Goal: Use online tool/utility

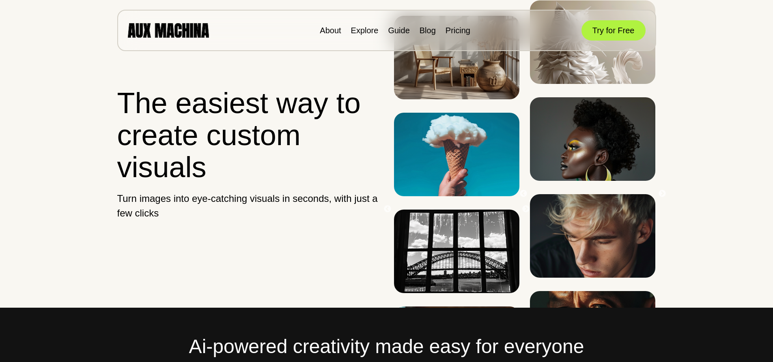
drag, startPoint x: 611, startPoint y: 33, endPoint x: 608, endPoint y: 41, distance: 8.4
click at [608, 41] on div "About Explore Guide Blog Pricing Try for Free" at bounding box center [386, 30] width 539 height 41
click at [605, 34] on button "Try for Free" at bounding box center [613, 30] width 64 height 20
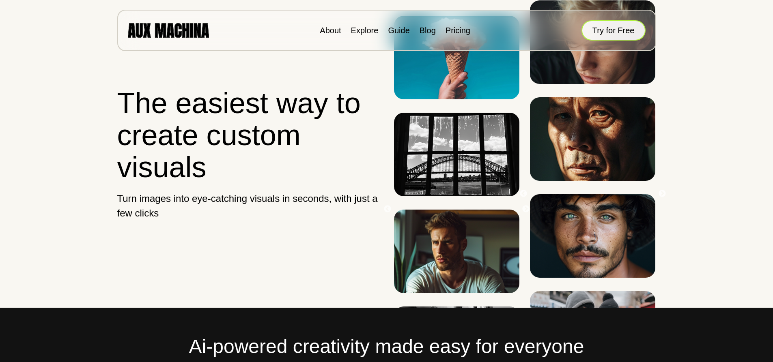
click at [619, 32] on button "Try for Free" at bounding box center [613, 30] width 64 height 20
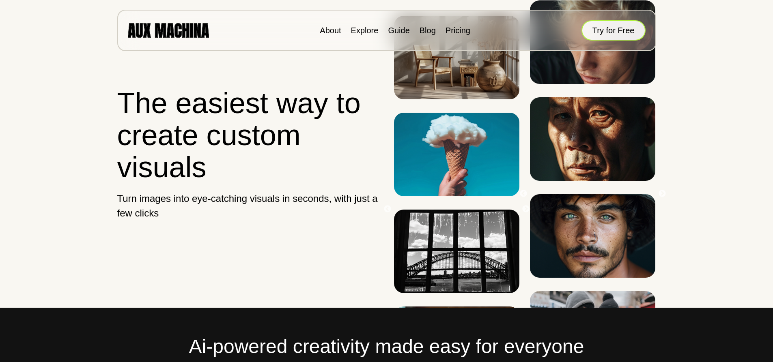
click at [617, 33] on button "Try for Free" at bounding box center [613, 30] width 64 height 20
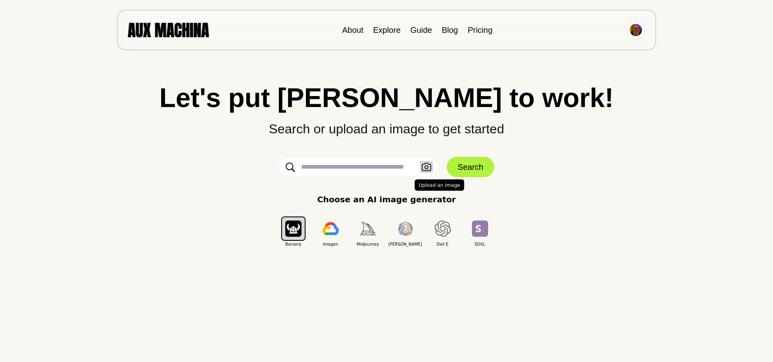
click at [423, 167] on icon "button" at bounding box center [426, 167] width 10 height 9
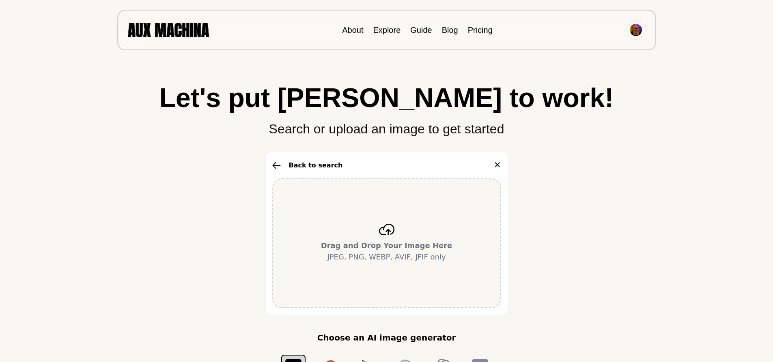
click at [402, 236] on div "Drag and Drop Your Image Here JPEG, PNG, WEBP, AVIF, JFIF only" at bounding box center [386, 243] width 229 height 130
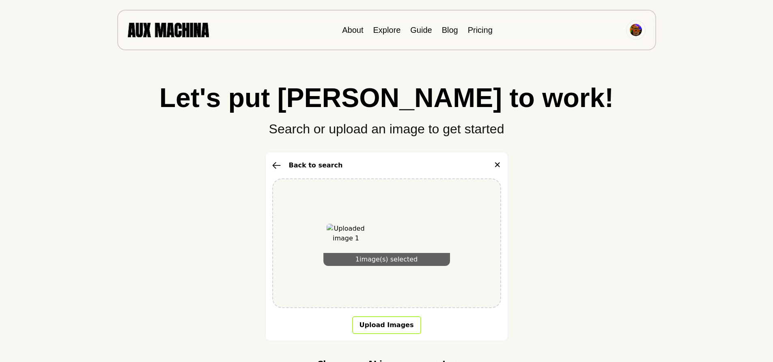
click at [387, 326] on button "Upload Images" at bounding box center [386, 325] width 69 height 18
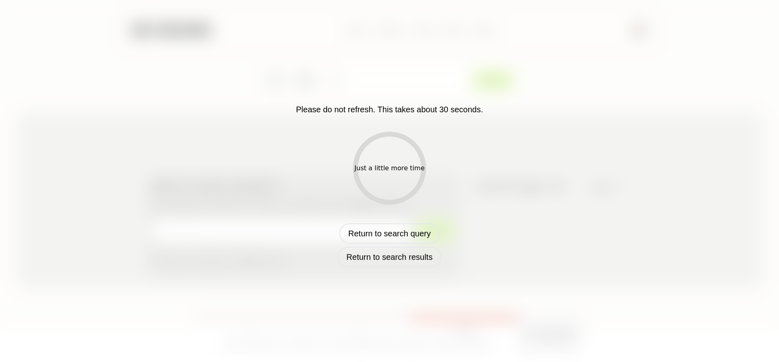
click at [420, 171] on div "Just a little more time" at bounding box center [390, 168] width 70 height 10
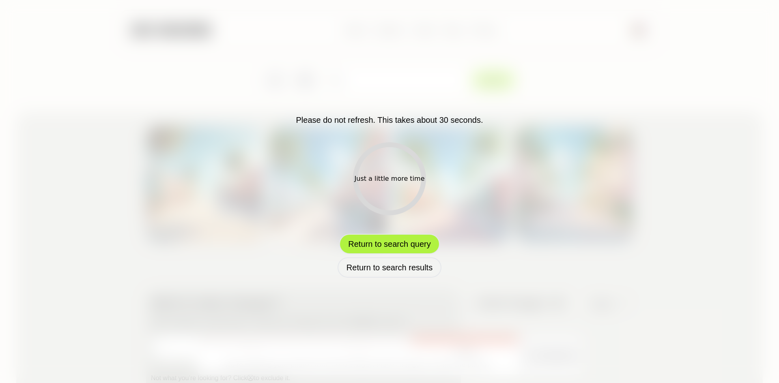
click at [380, 243] on button "Return to search query" at bounding box center [389, 244] width 100 height 20
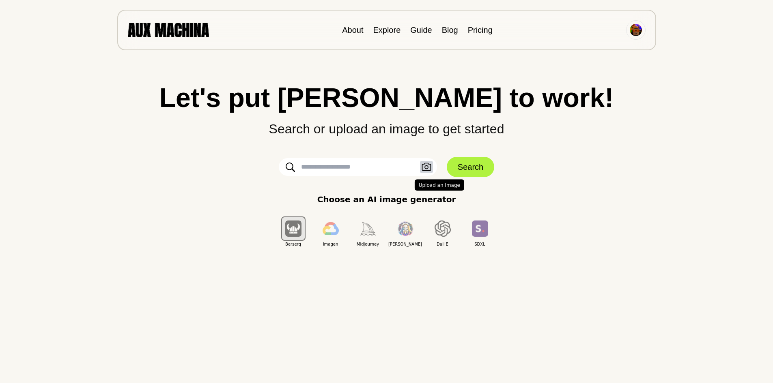
click at [423, 165] on icon "button" at bounding box center [426, 167] width 10 height 9
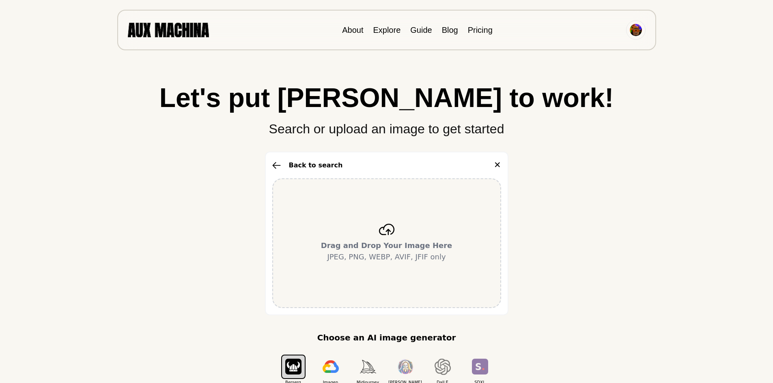
click at [396, 221] on div "Drag and Drop Your Image Here JPEG, PNG, WEBP, AVIF, JFIF only" at bounding box center [386, 243] width 229 height 130
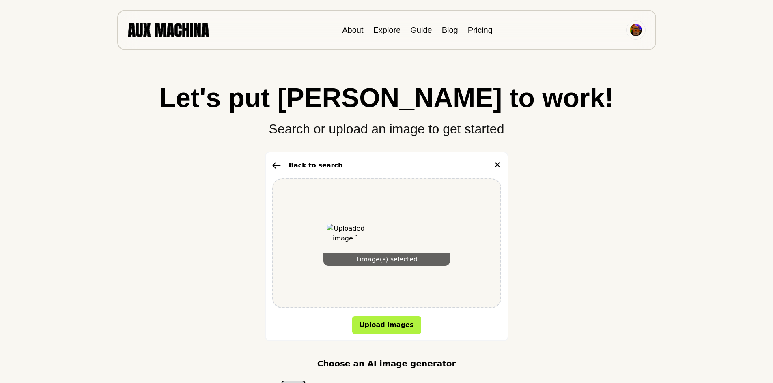
click at [385, 320] on button "Upload Images" at bounding box center [386, 325] width 69 height 18
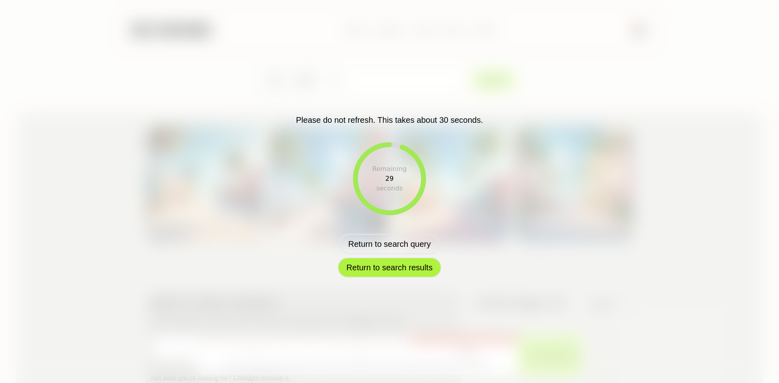
click at [407, 274] on button "Return to search results" at bounding box center [389, 268] width 104 height 20
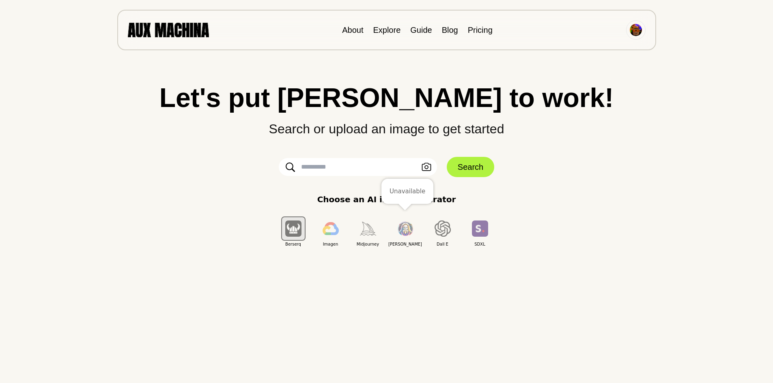
click at [407, 228] on img "button" at bounding box center [405, 228] width 16 height 15
